Goal: Task Accomplishment & Management: Manage account settings

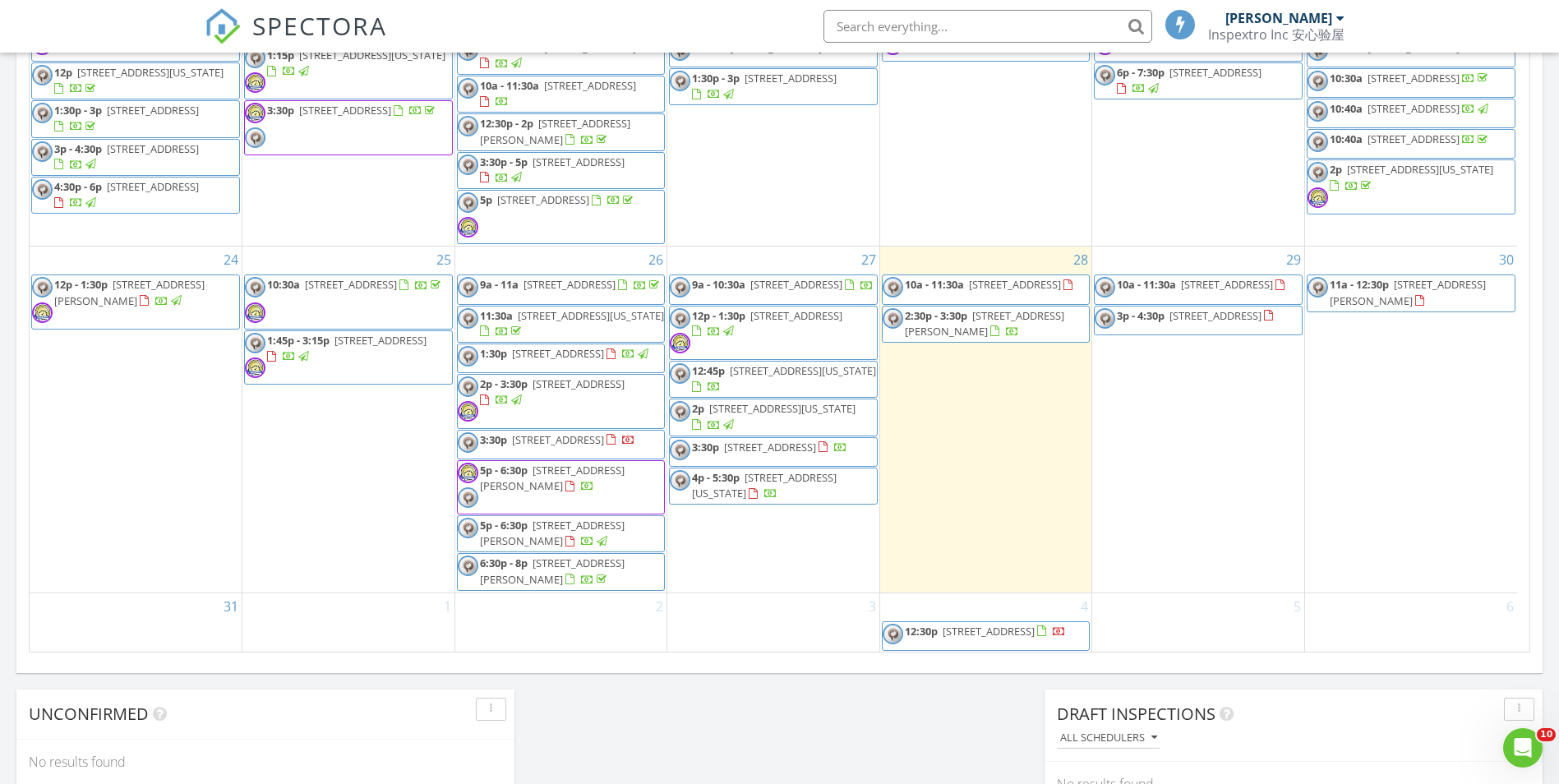
scroll to position [810, 0]
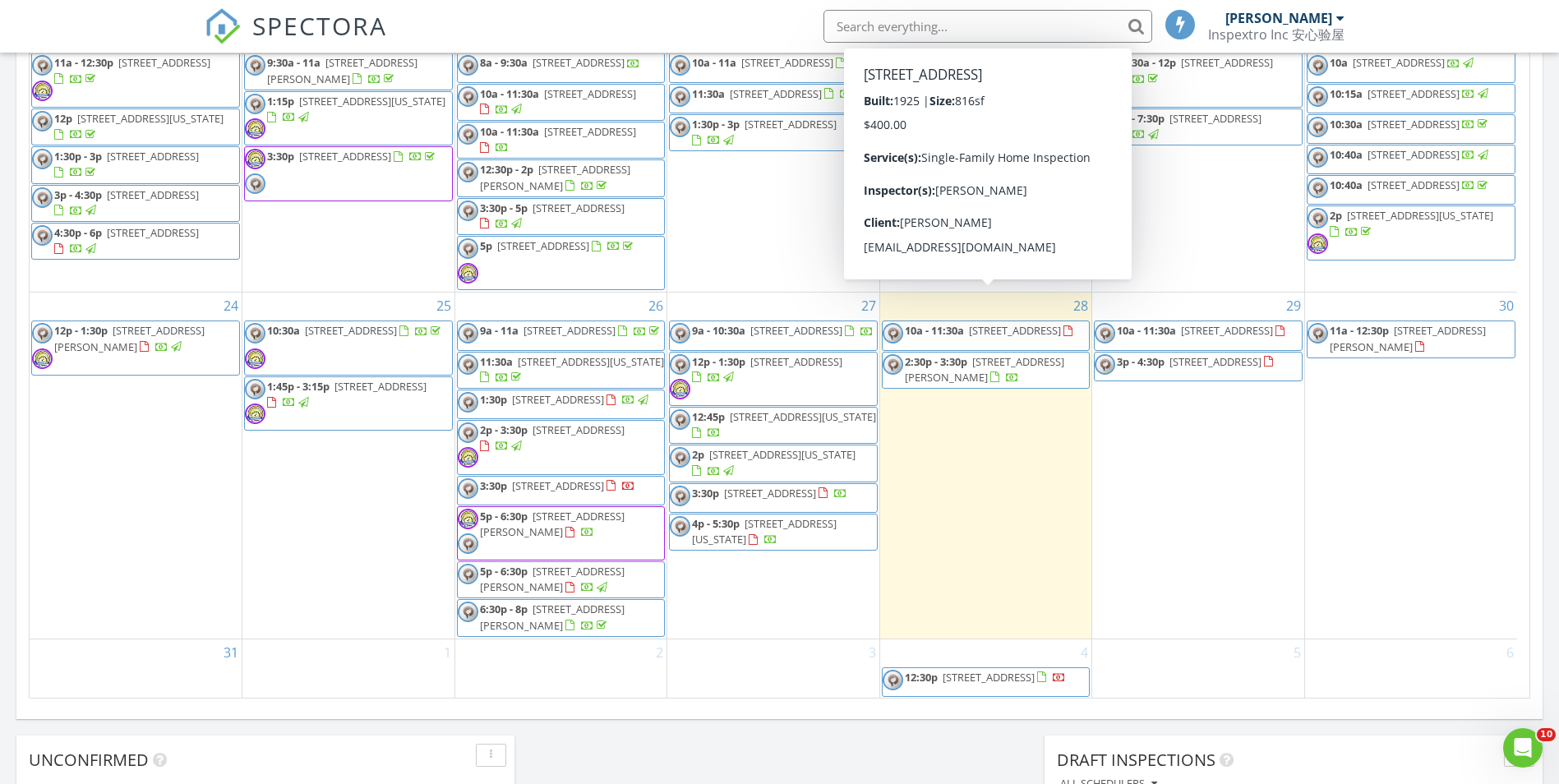
click at [1048, 323] on span "[STREET_ADDRESS]" at bounding box center [1015, 330] width 92 height 15
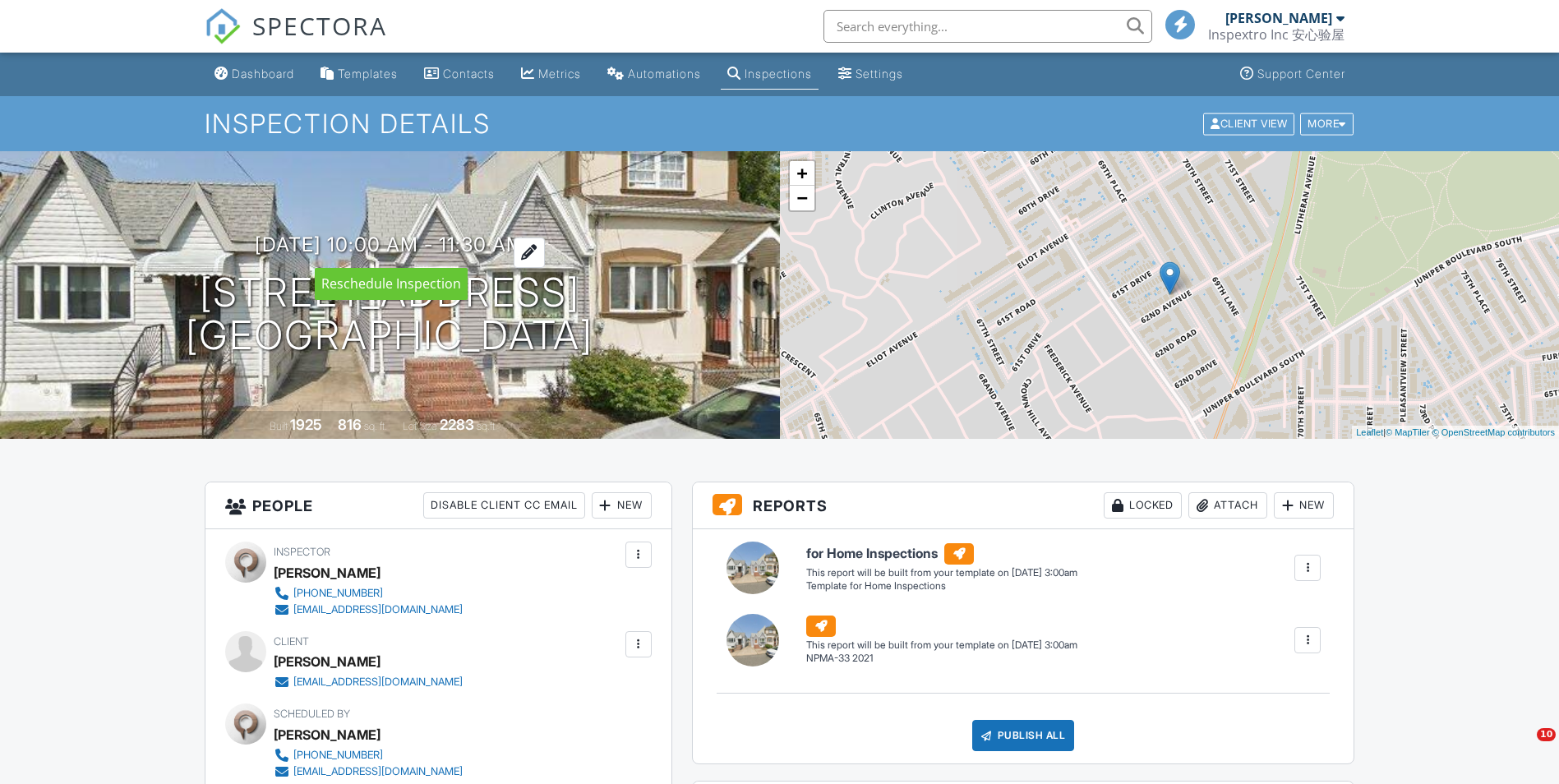
click at [545, 248] on div at bounding box center [529, 252] width 31 height 30
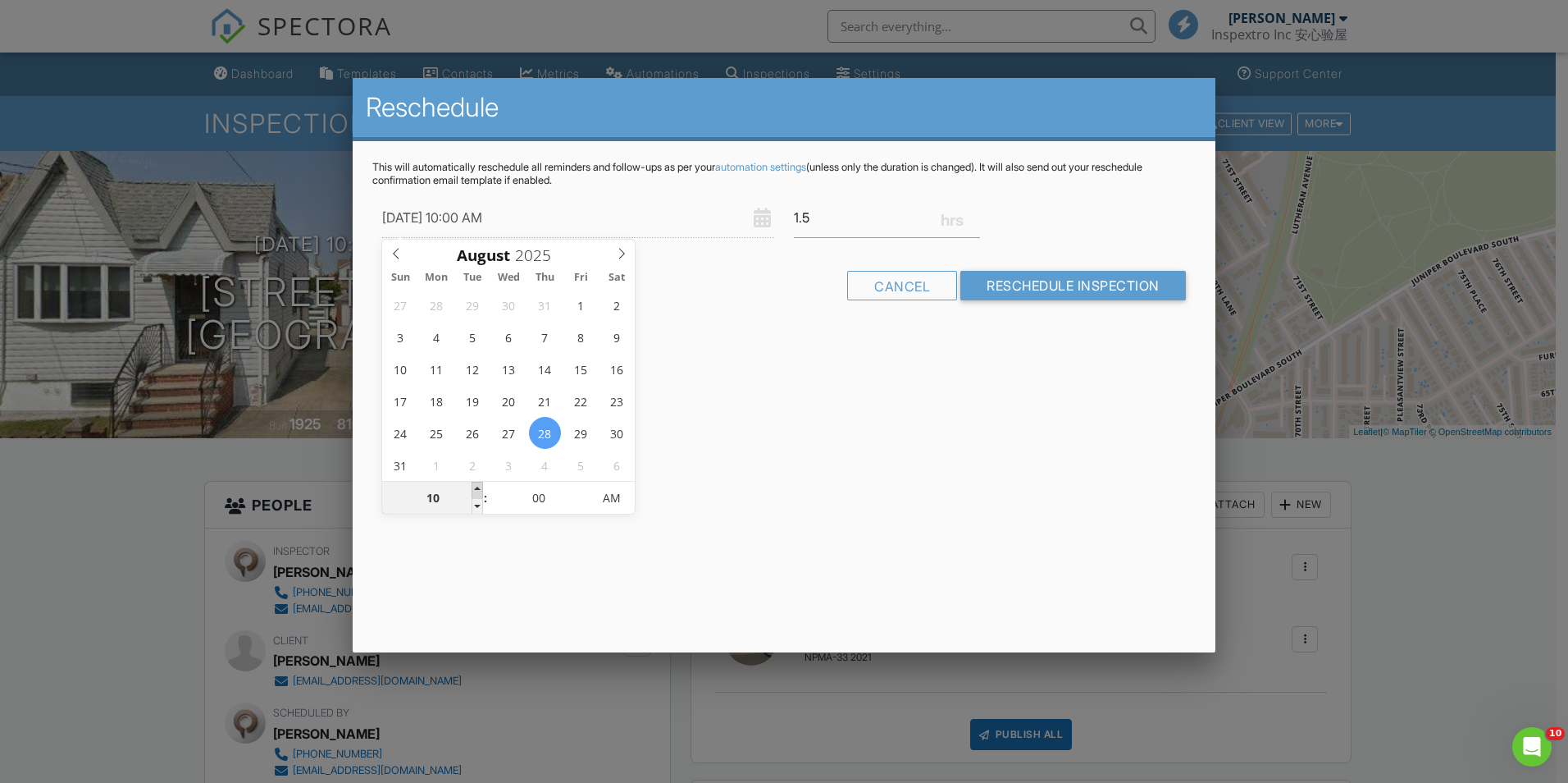
type input "08/28/2025 11:00 AM"
type input "11"
click at [479, 486] on span at bounding box center [477, 490] width 12 height 17
type input "08/28/2025 12:00 PM"
type input "12"
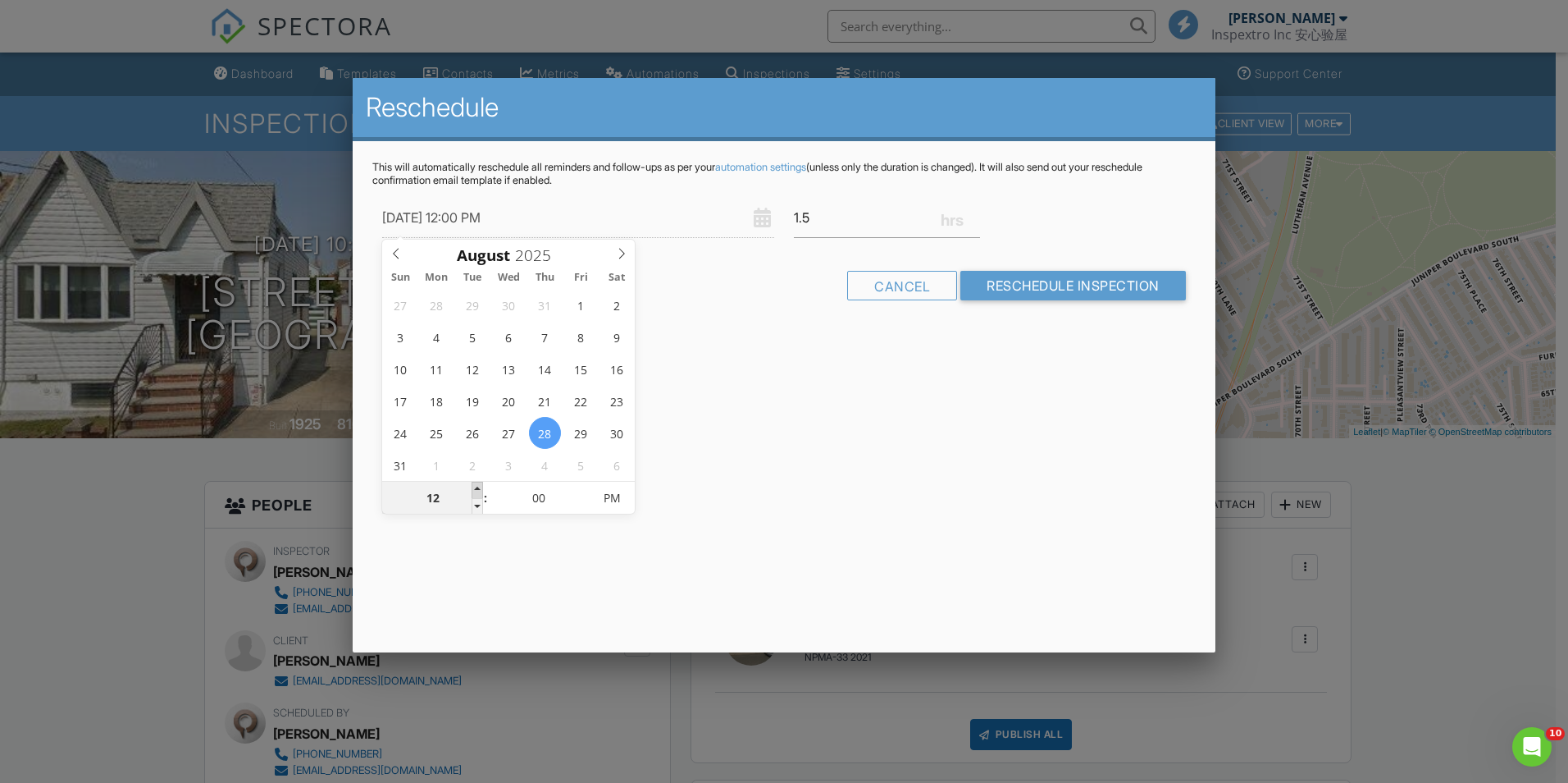
click at [479, 486] on span at bounding box center [477, 490] width 12 height 17
click at [577, 486] on input "00" at bounding box center [539, 498] width 101 height 32
type input "08/28/2025 12:05 PM"
type input "05"
click at [583, 485] on span at bounding box center [584, 490] width 12 height 17
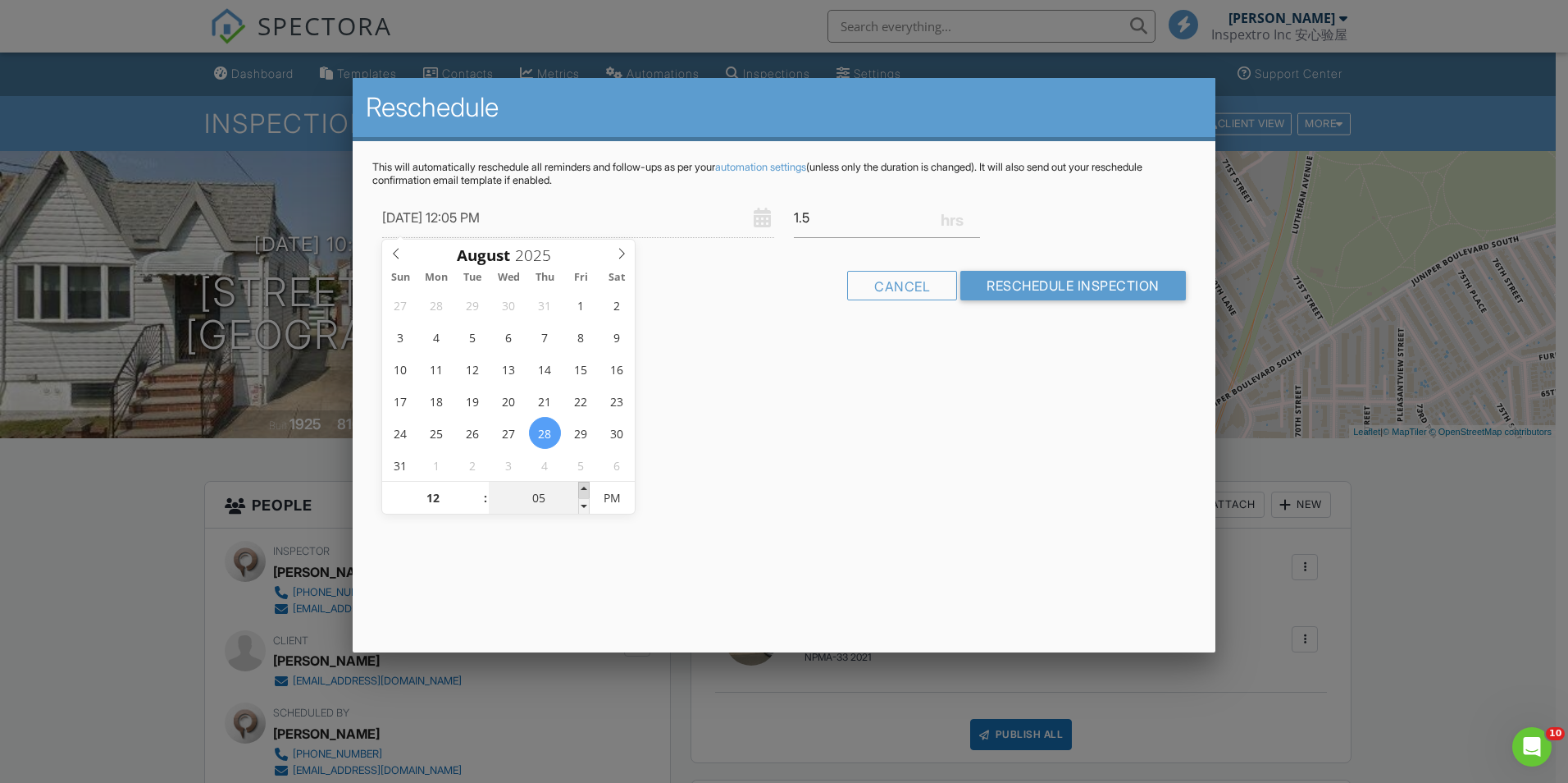
type input "08/28/2025 12:10 PM"
type input "10"
click at [583, 485] on span at bounding box center [584, 490] width 12 height 17
type input "08/28/2025 12:15 PM"
type input "15"
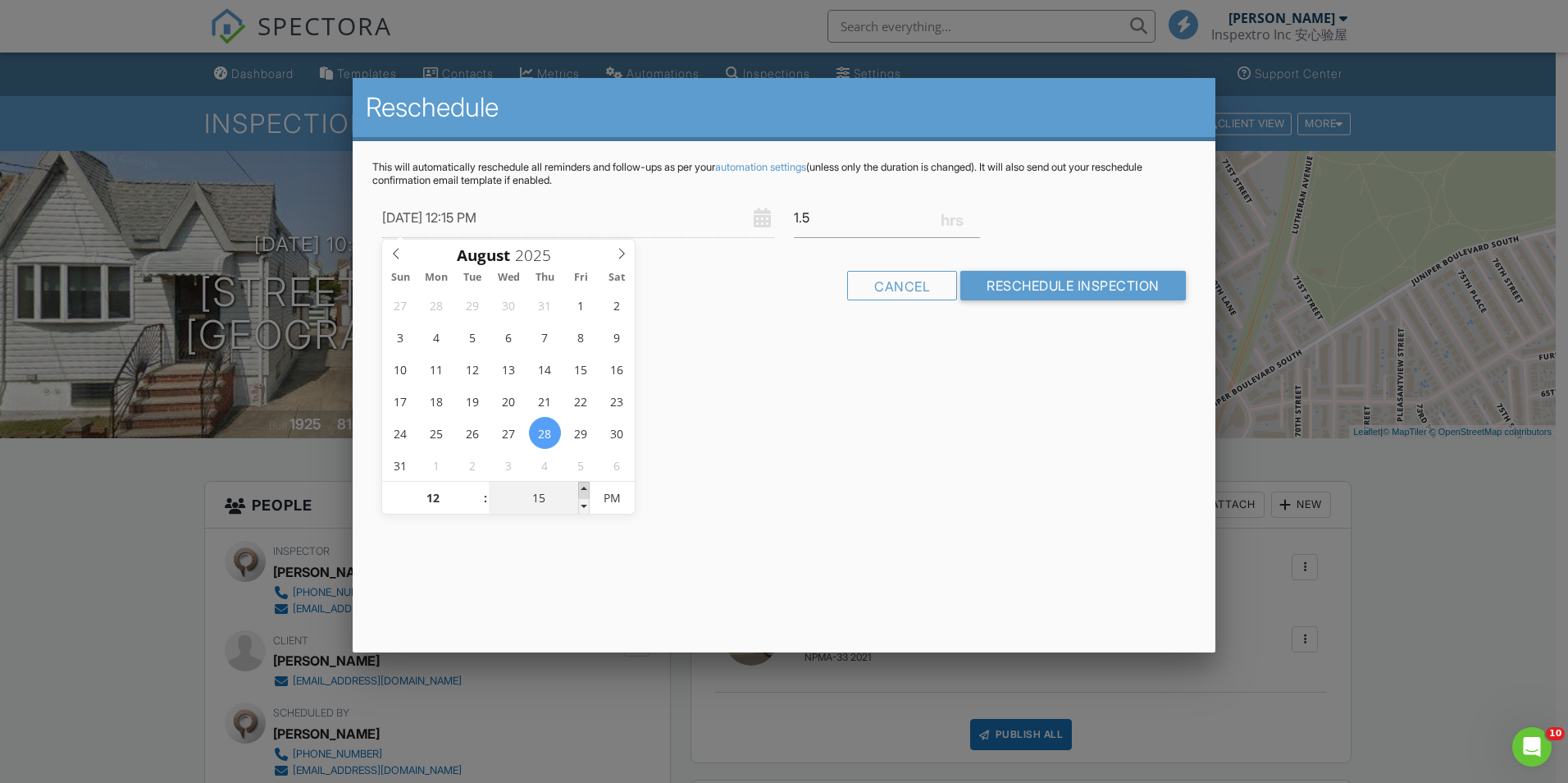
click at [583, 485] on span at bounding box center [584, 490] width 12 height 17
type input "08/28/2025 12:20 PM"
type input "20"
click at [583, 485] on span at bounding box center [584, 490] width 12 height 17
type input "08/28/2025 12:25 PM"
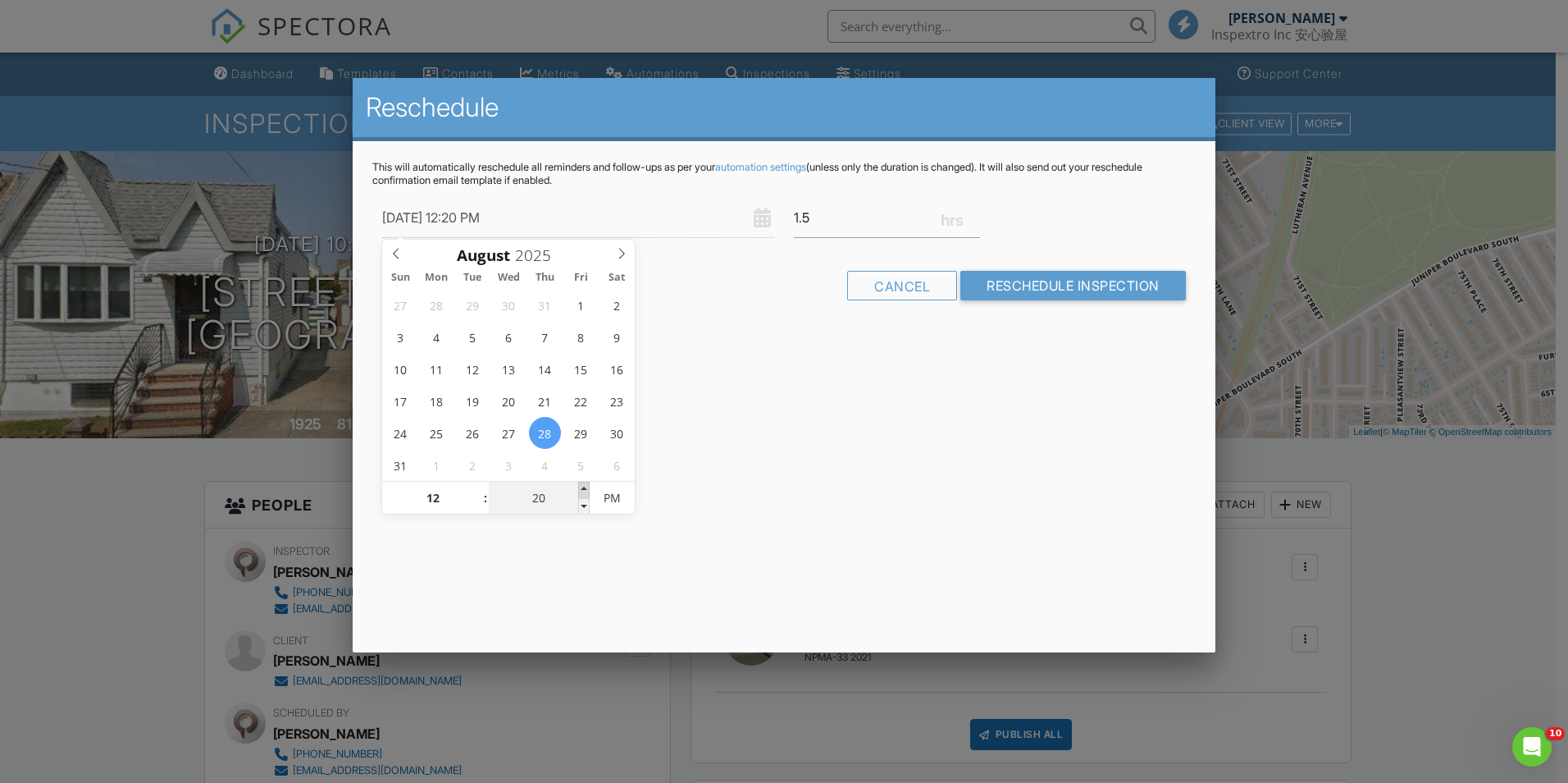
type input "25"
click at [583, 485] on span at bounding box center [584, 490] width 12 height 17
type input "08/28/2025 12:30 PM"
type input "30"
click at [583, 485] on span at bounding box center [584, 490] width 12 height 17
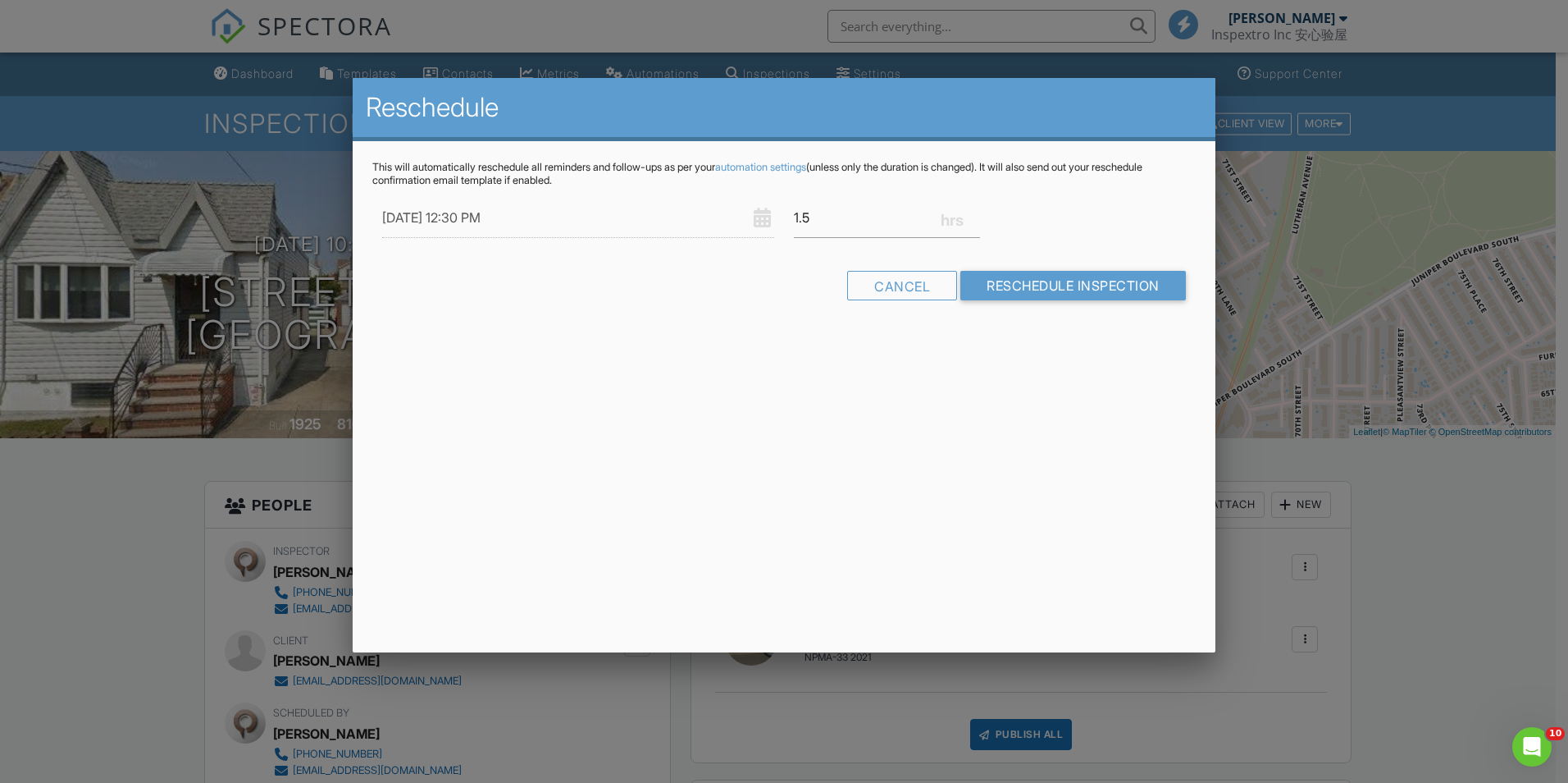
click at [870, 422] on div "Reschedule This will automatically reschedule all reminders and follow-ups as p…" at bounding box center [784, 366] width 863 height 574
click at [1087, 289] on input "Reschedule Inspection" at bounding box center [1073, 285] width 225 height 29
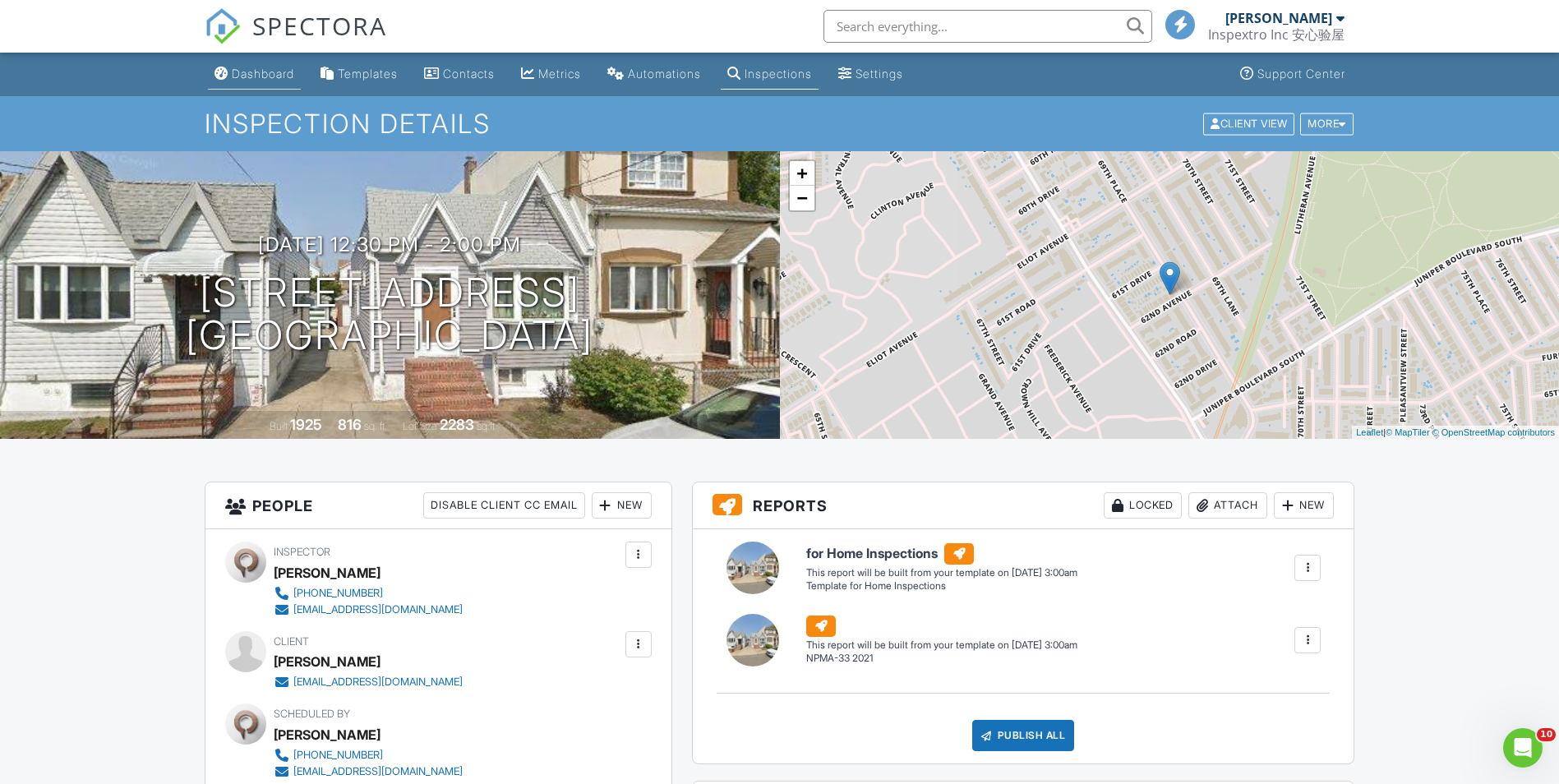
click at [285, 74] on div "Dashboard" at bounding box center [263, 74] width 63 height 14
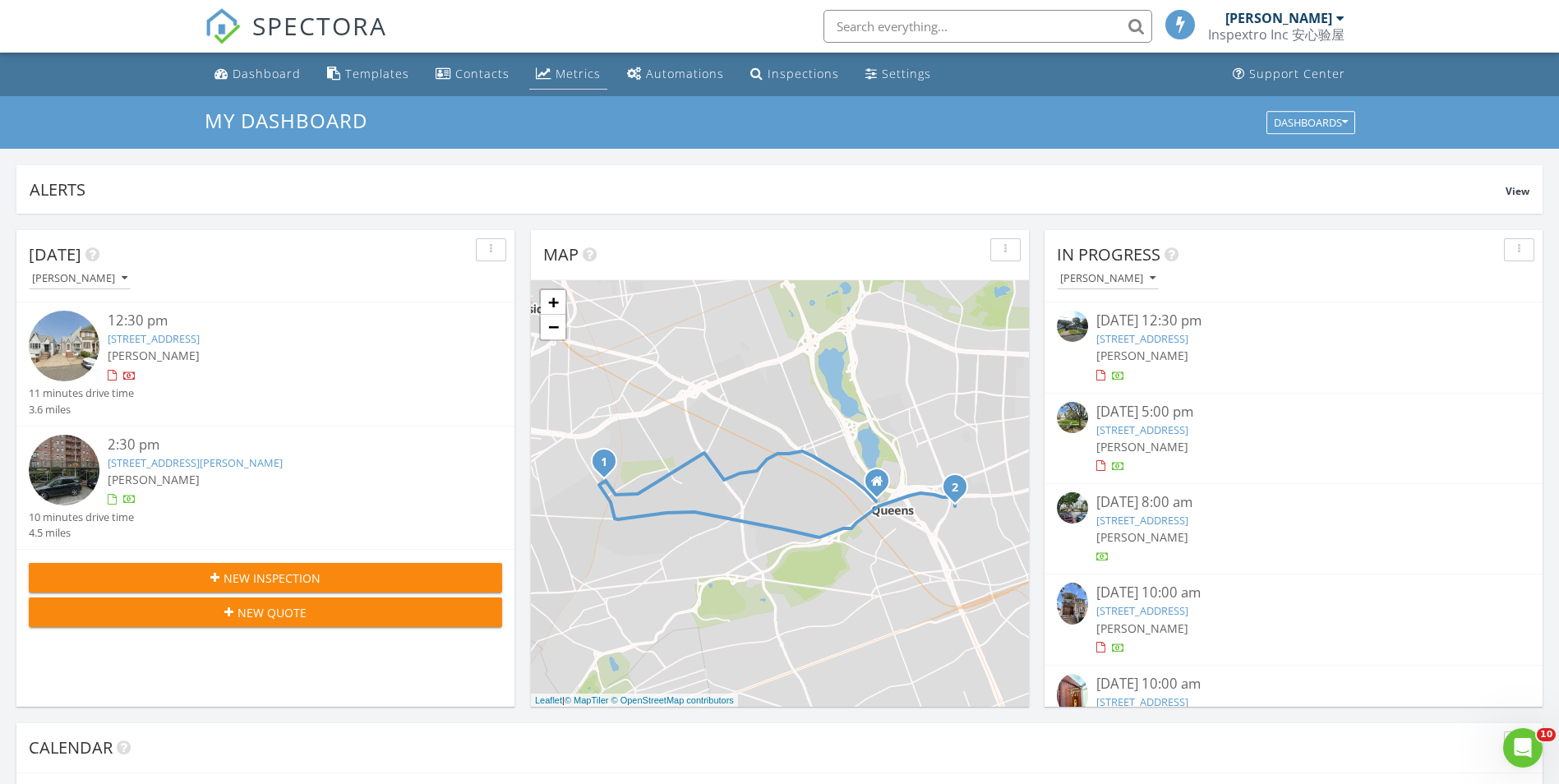
click at [572, 75] on div "Metrics" at bounding box center [578, 74] width 45 height 16
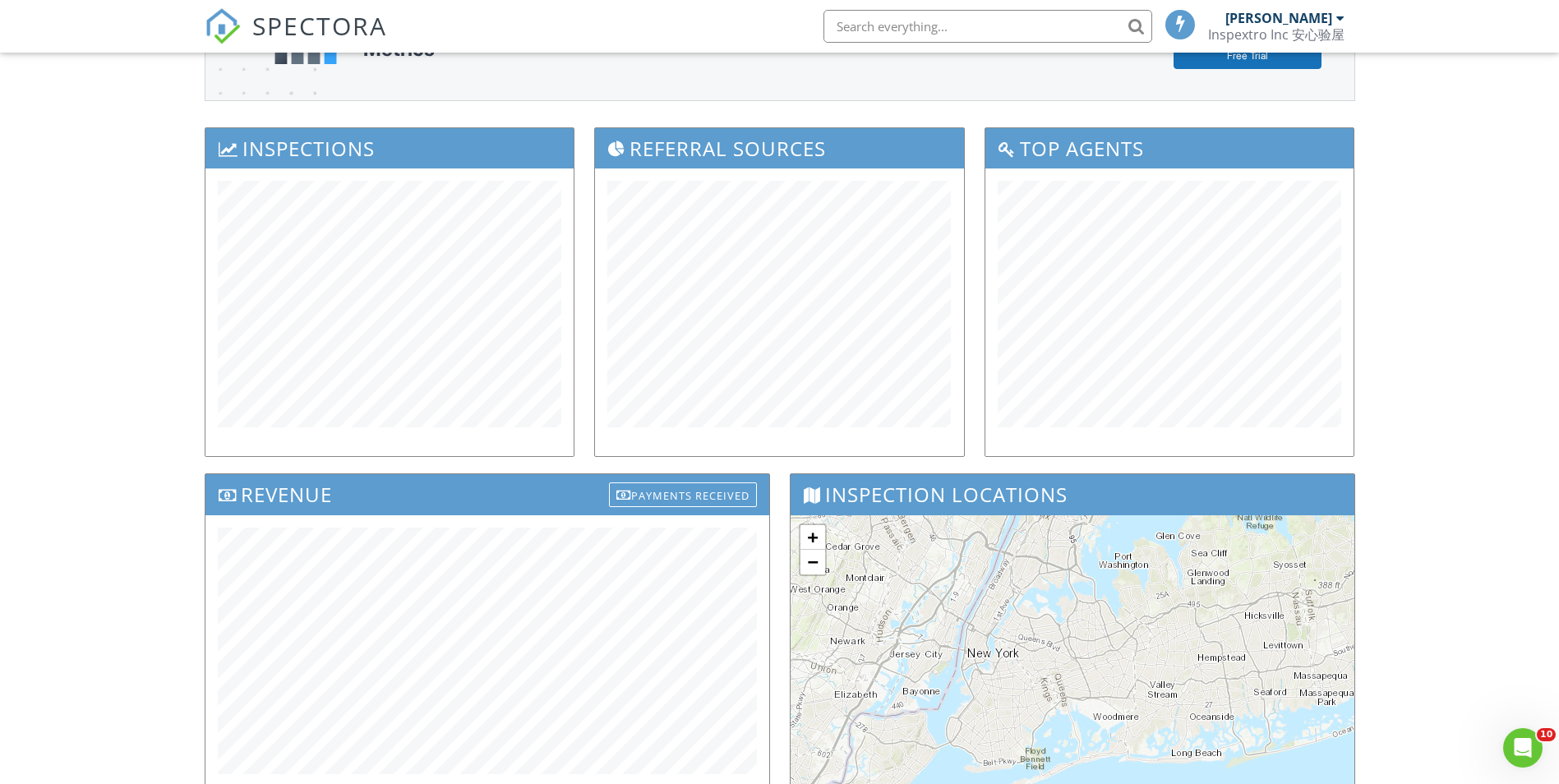
scroll to position [8, 0]
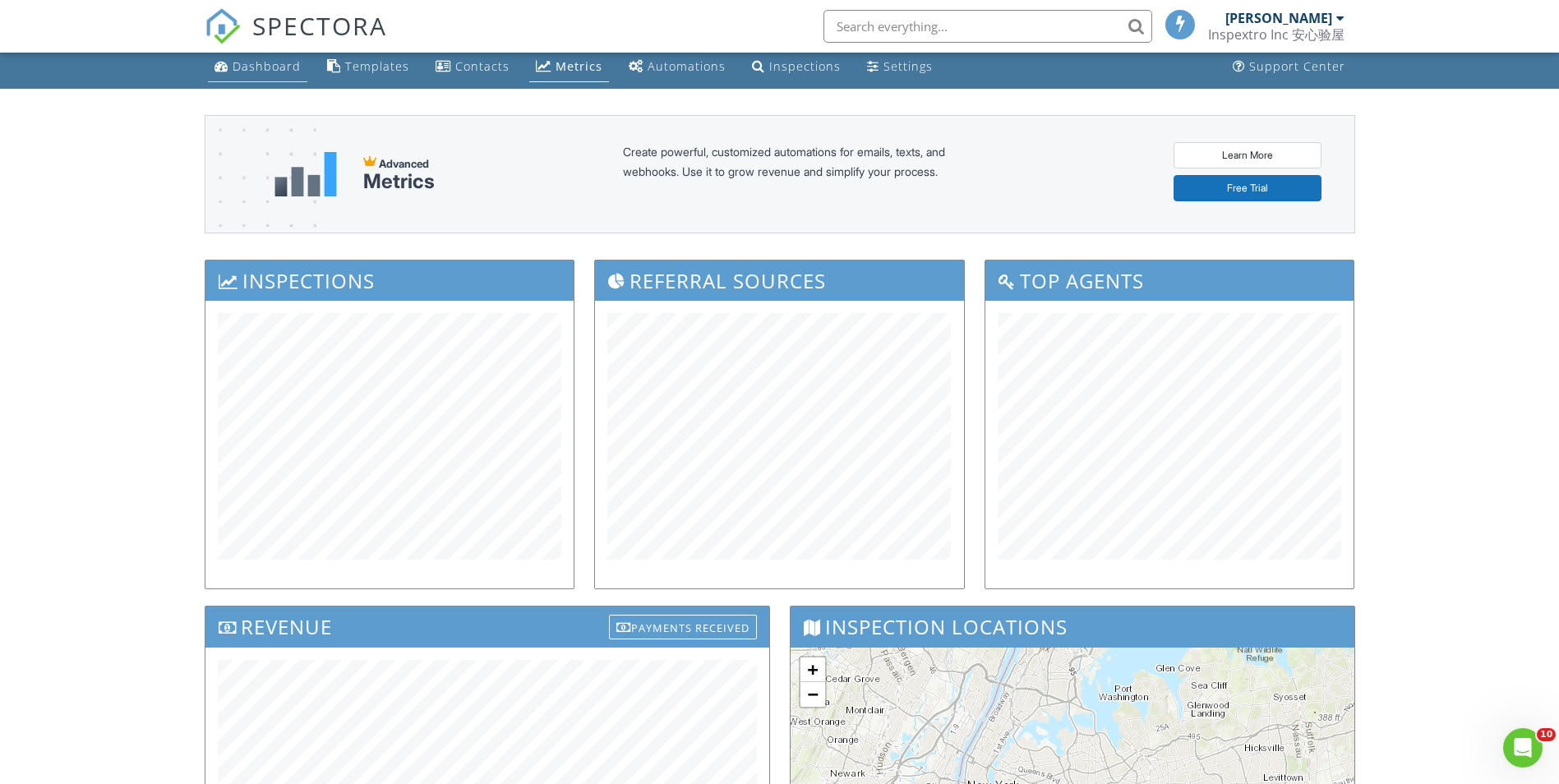
click at [257, 69] on div "Dashboard" at bounding box center [266, 66] width 68 height 16
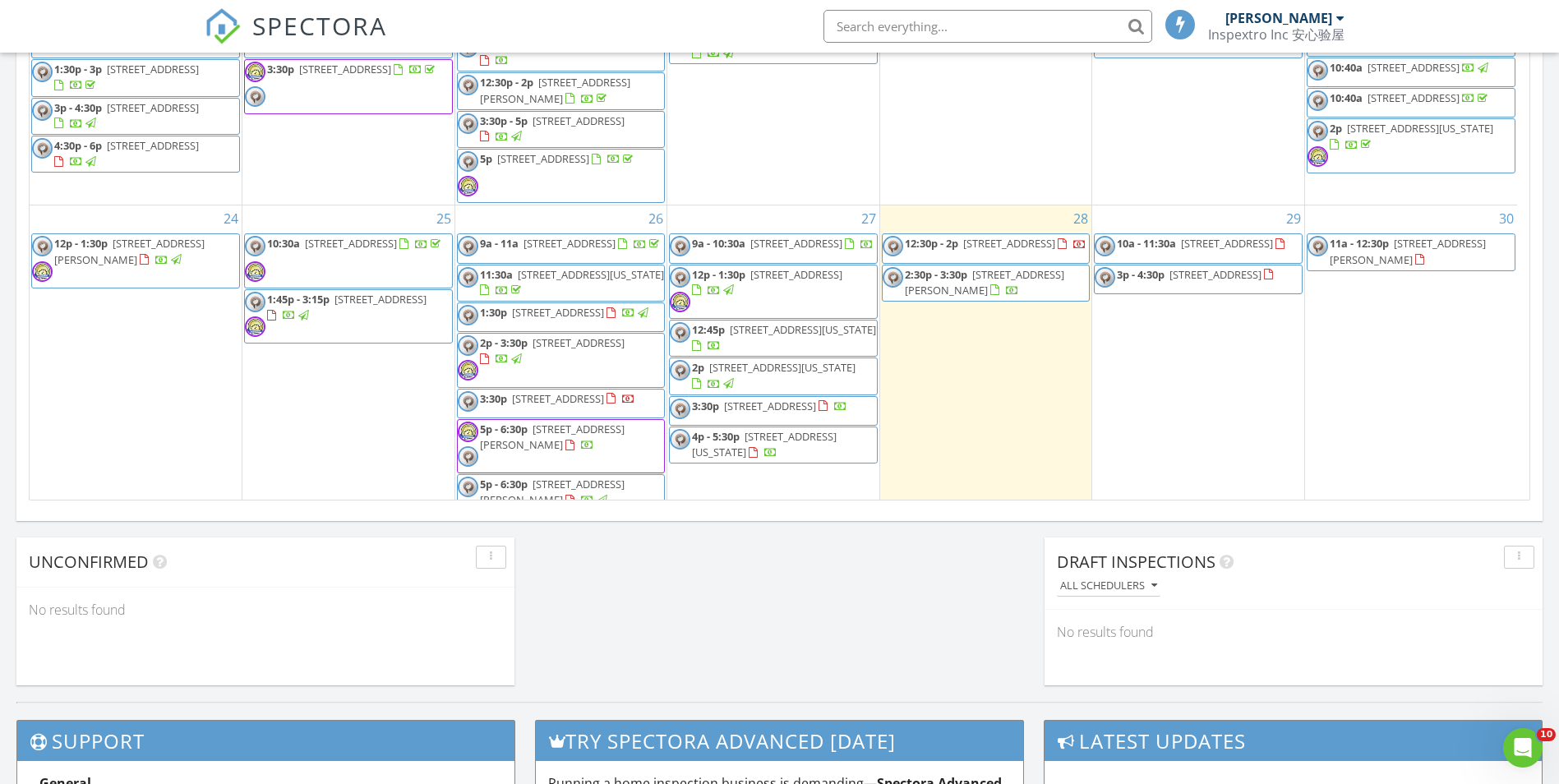
scroll to position [1083, 0]
